Goal: Information Seeking & Learning: Learn about a topic

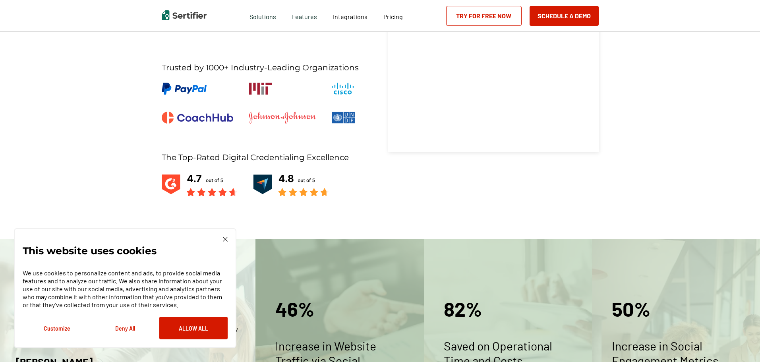
scroll to position [238, 0]
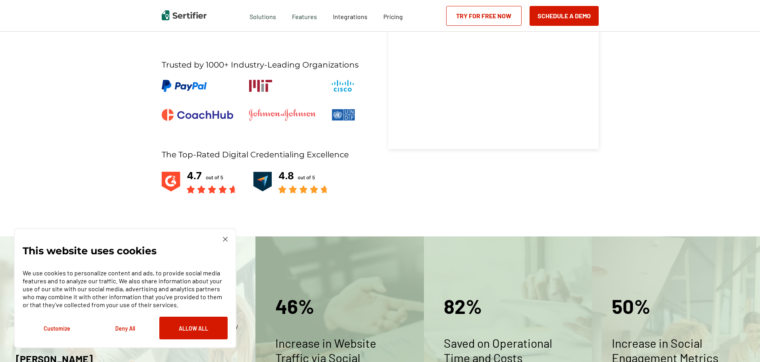
click at [224, 238] on img at bounding box center [225, 239] width 5 height 5
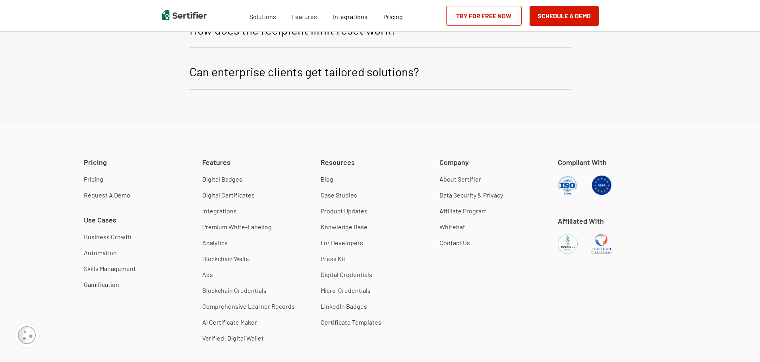
scroll to position [1505, 0]
